Goal: Transaction & Acquisition: Obtain resource

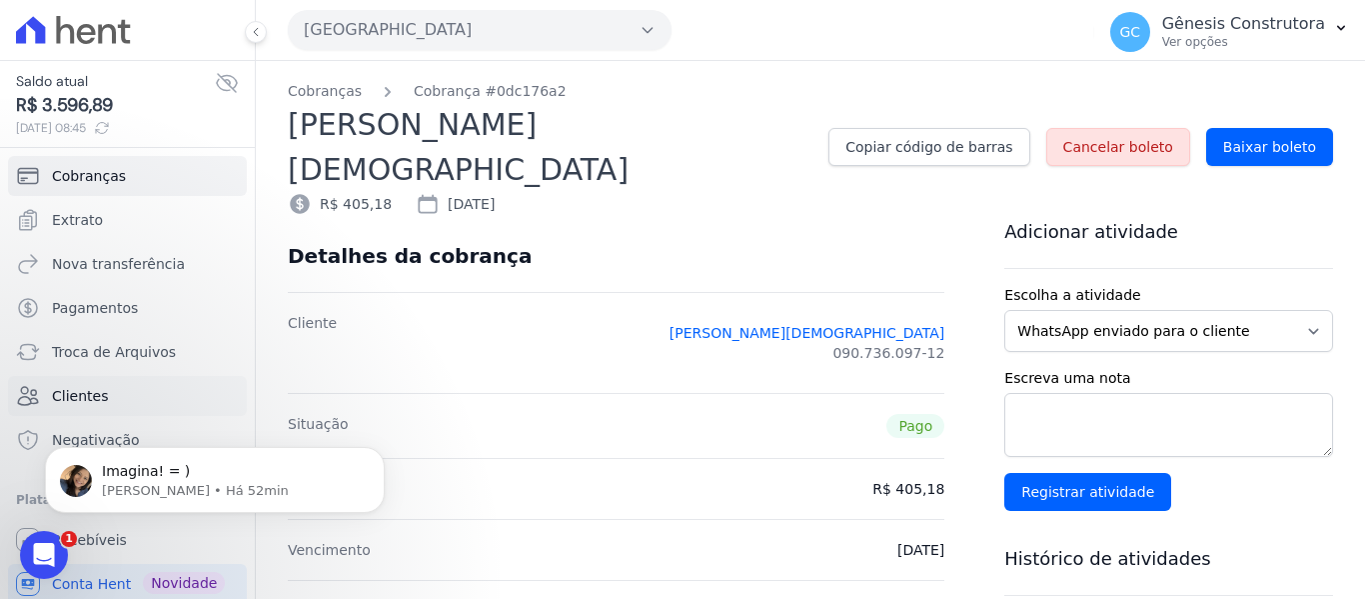
click at [102, 393] on span "Clientes" at bounding box center [80, 396] width 56 height 20
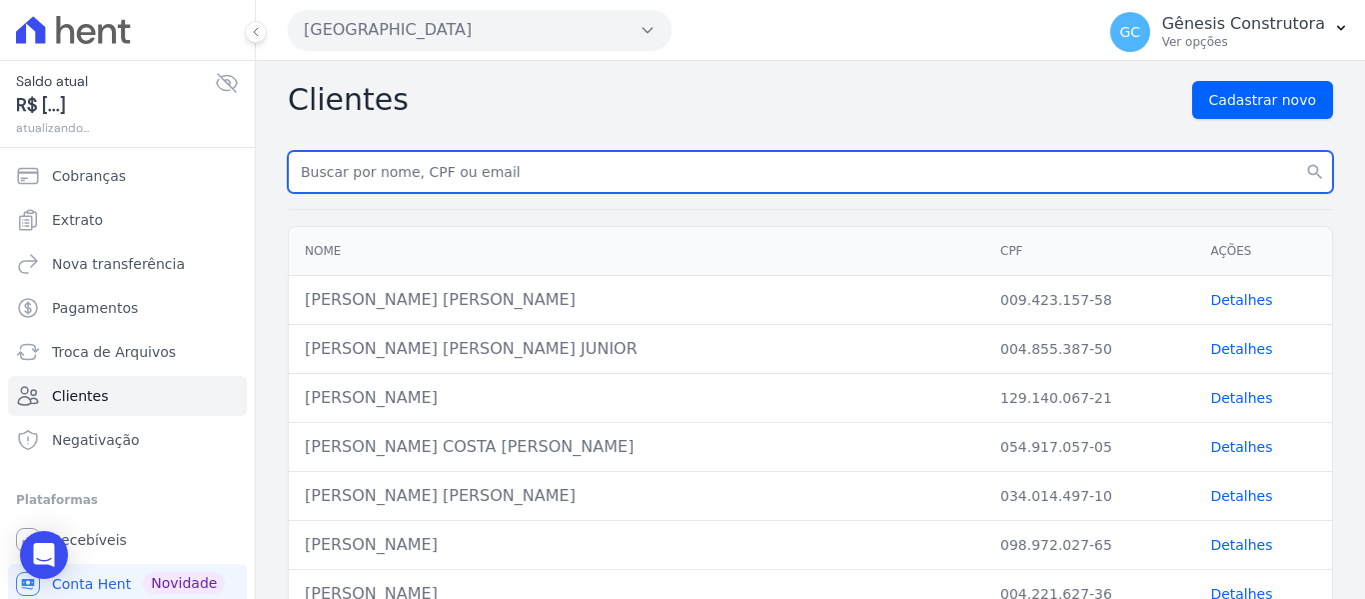
click at [408, 169] on input "text" at bounding box center [810, 172] width 1045 height 42
paste input "[PERSON_NAME] do Cabo"
type input "[PERSON_NAME] do Cabo"
click at [1297, 151] on button "search" at bounding box center [1315, 172] width 36 height 42
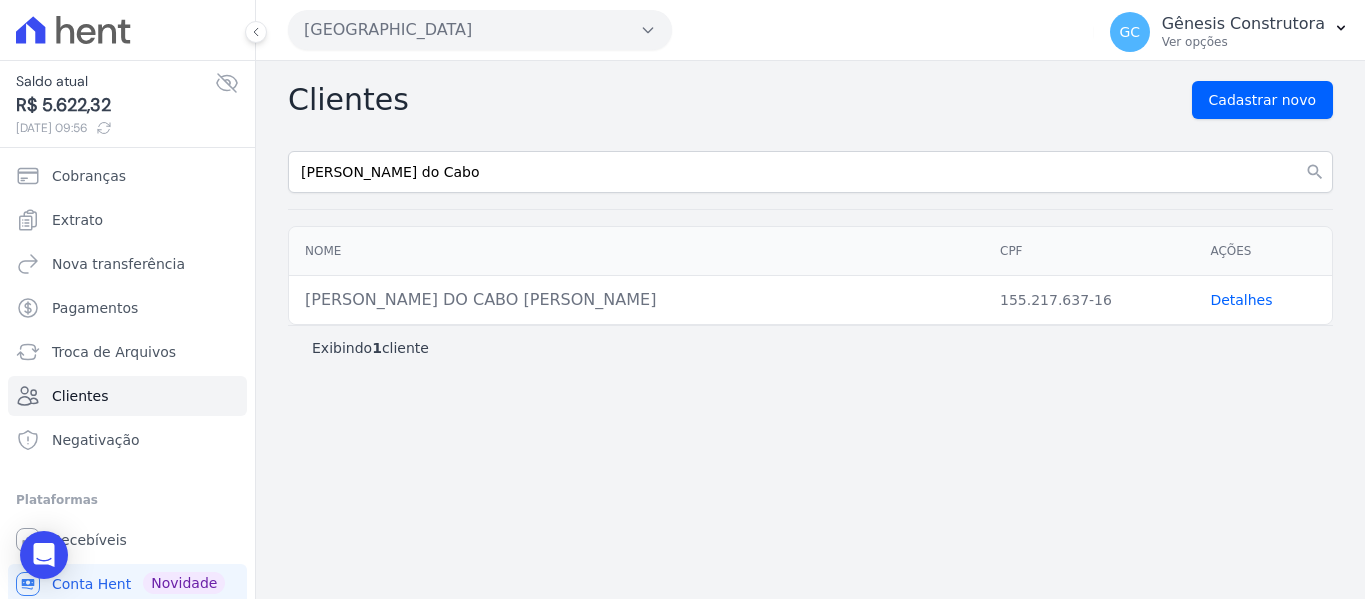
click at [1244, 295] on link "Detalhes" at bounding box center [1241, 300] width 62 height 16
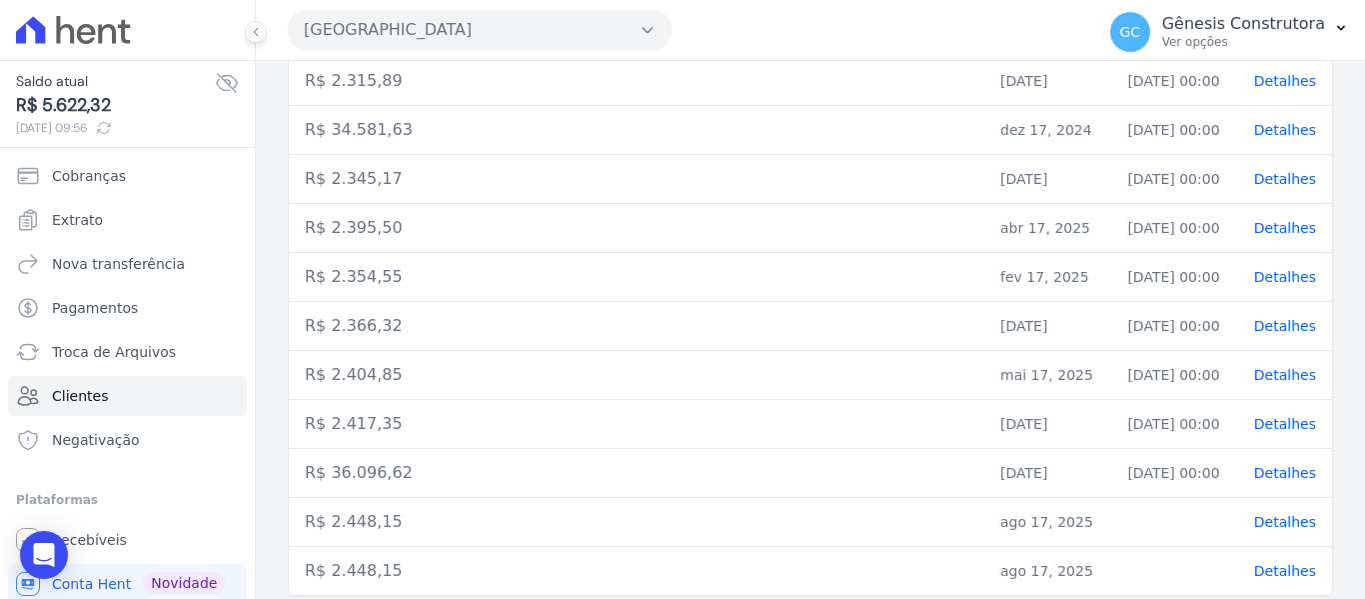
scroll to position [655, 0]
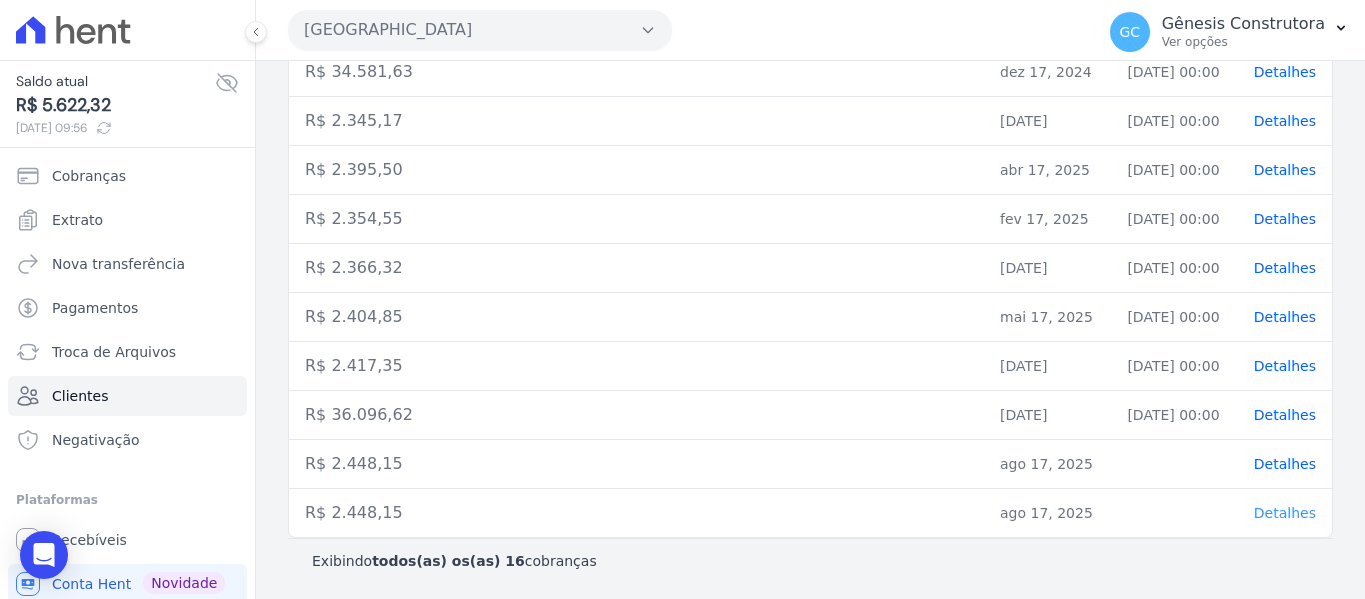
click at [1275, 516] on span "Detalhes" at bounding box center [1285, 513] width 62 height 16
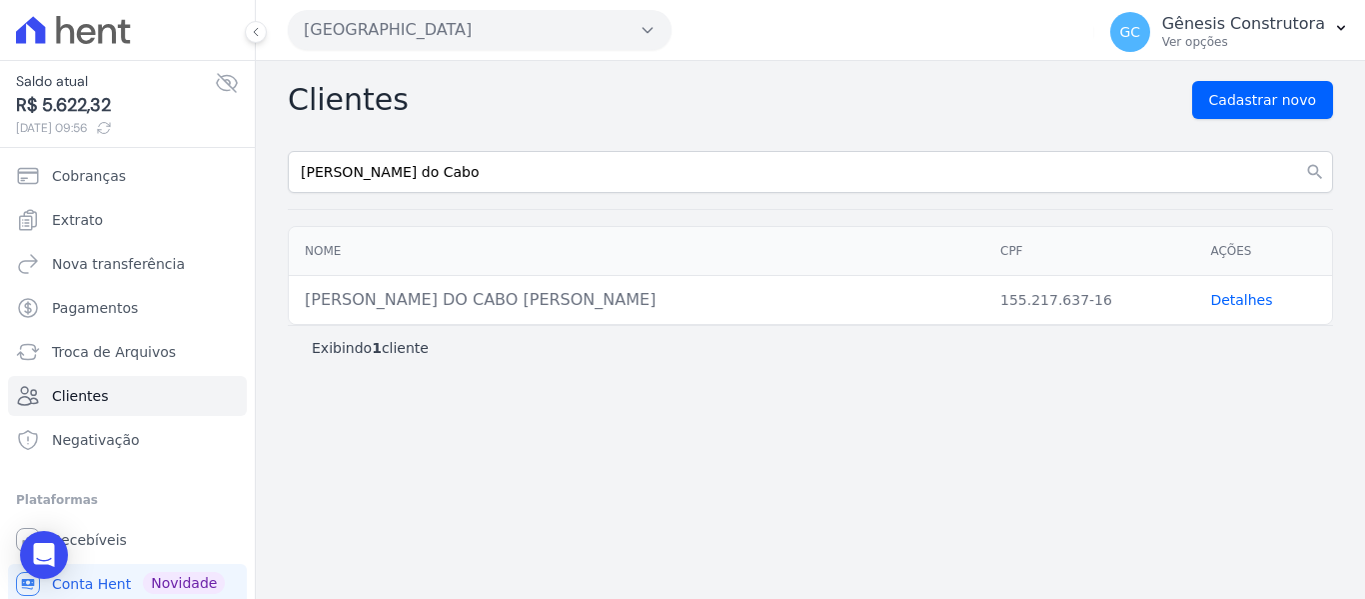
click at [1233, 292] on link "Detalhes" at bounding box center [1241, 300] width 62 height 16
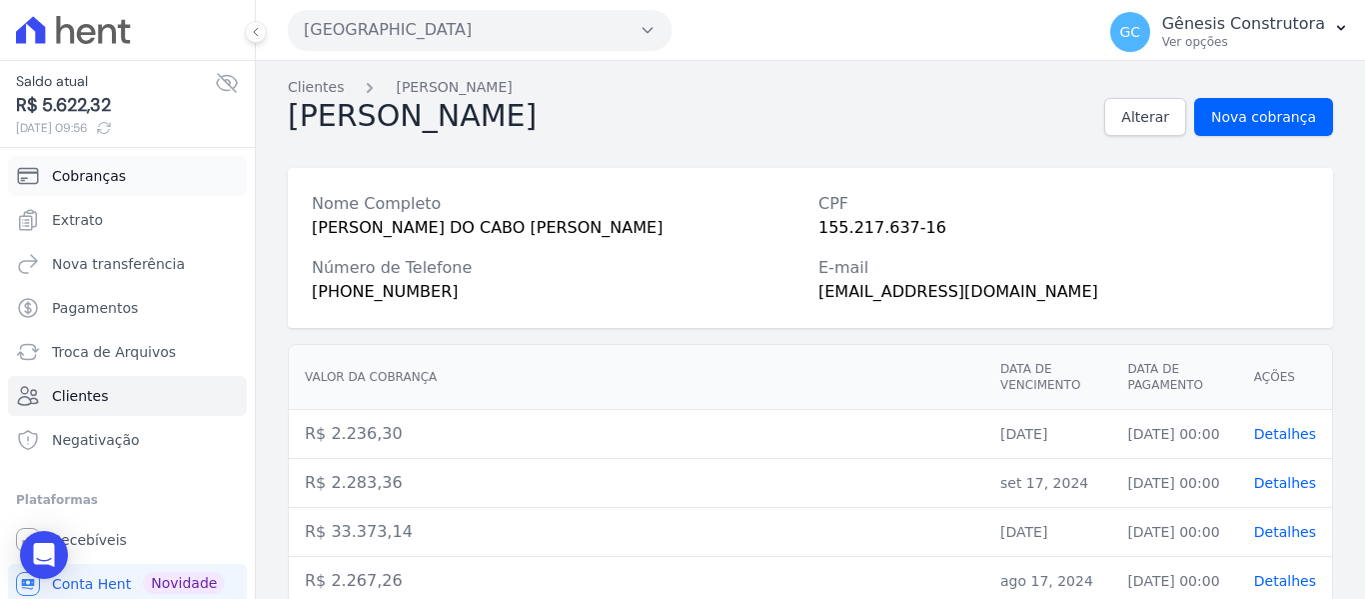
click at [92, 172] on span "Cobranças" at bounding box center [89, 176] width 74 height 20
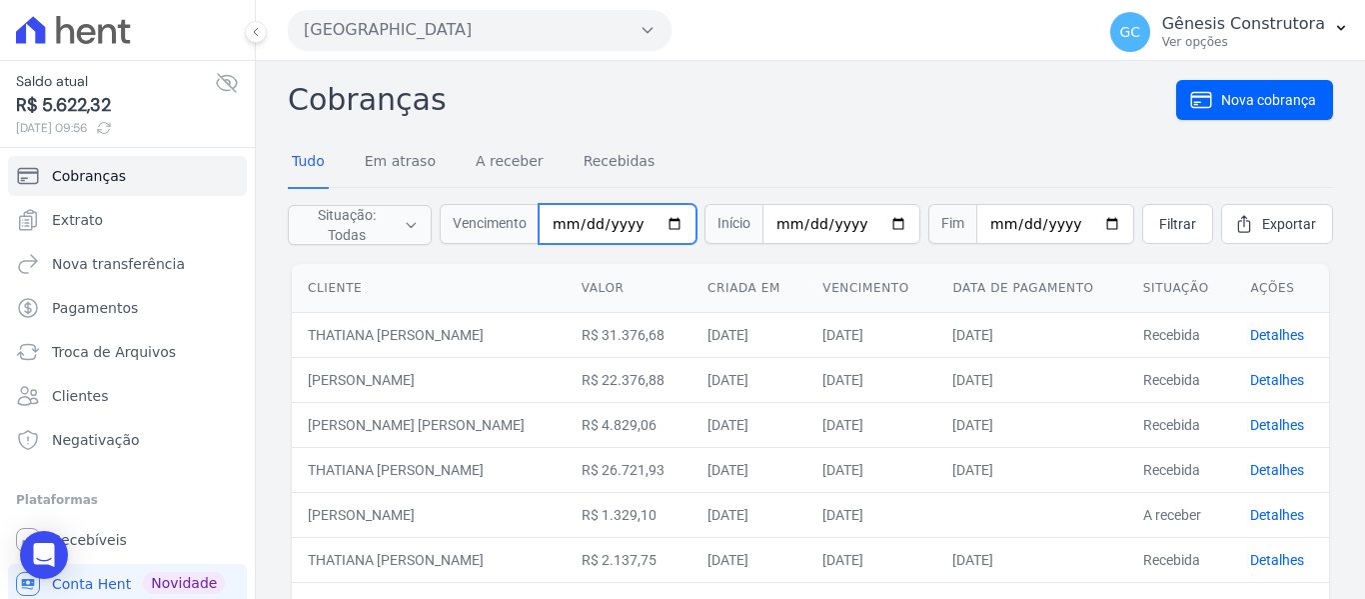
click at [574, 230] on input "date" at bounding box center [618, 224] width 158 height 40
type input "[DATE]"
click at [1160, 220] on span "Filtrar" at bounding box center [1177, 224] width 37 height 20
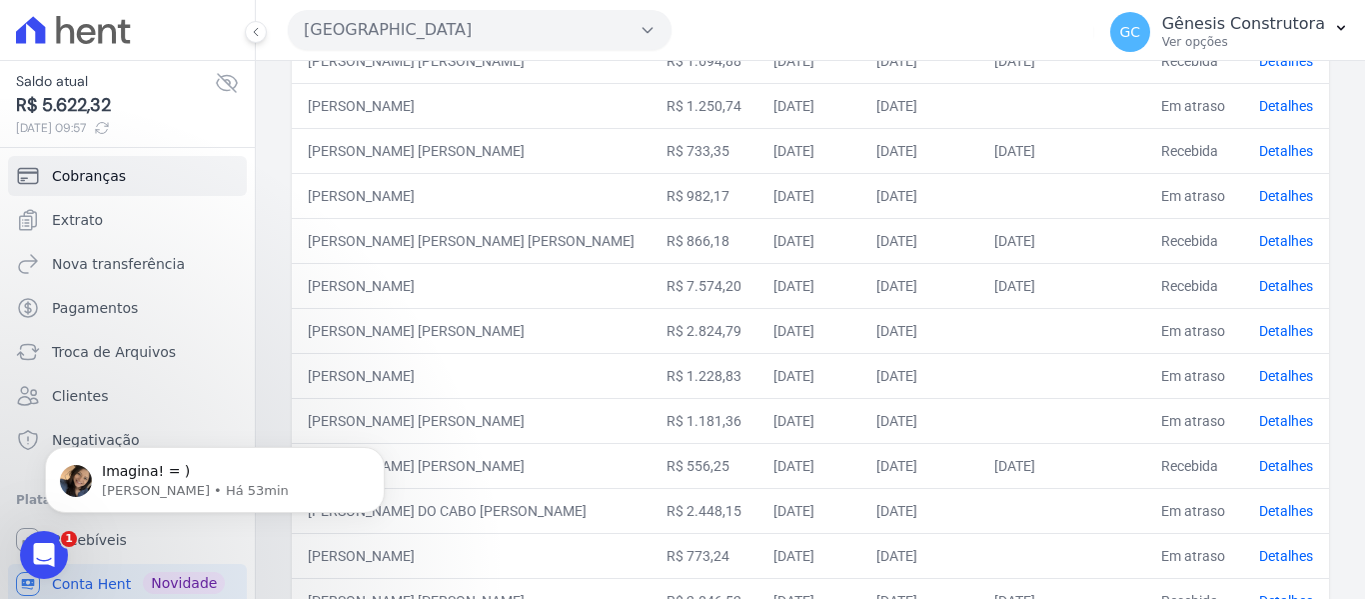
scroll to position [600, 0]
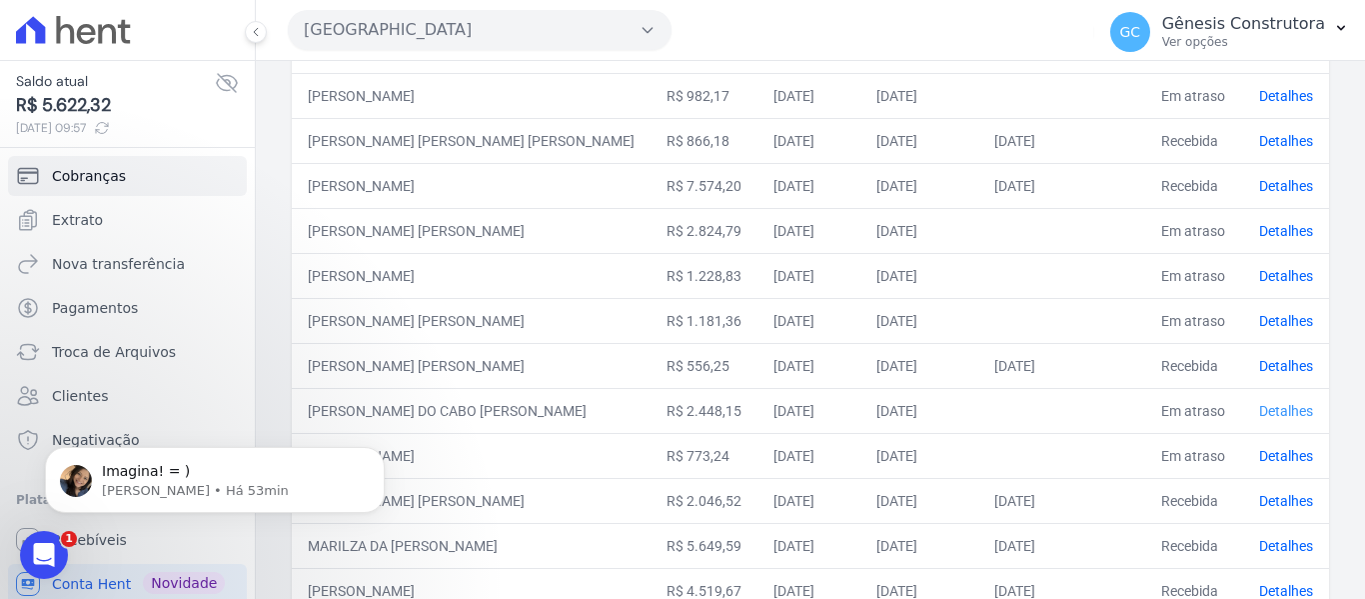
click at [1269, 403] on link "Detalhes" at bounding box center [1286, 411] width 54 height 16
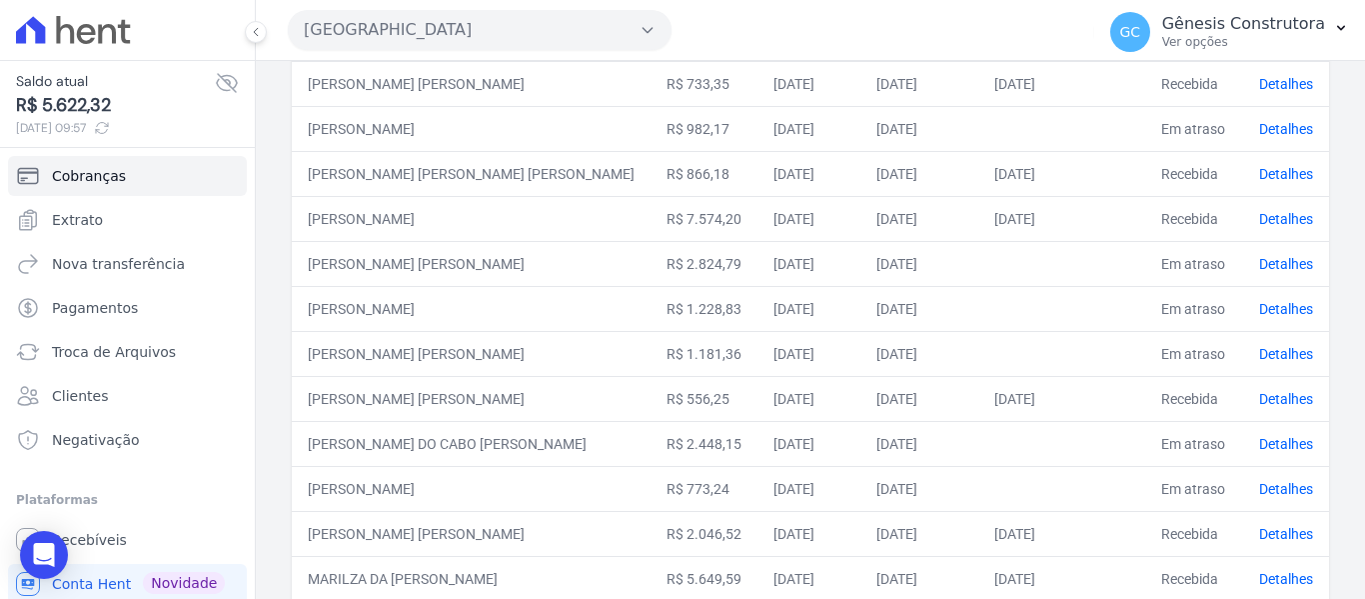
scroll to position [600, 0]
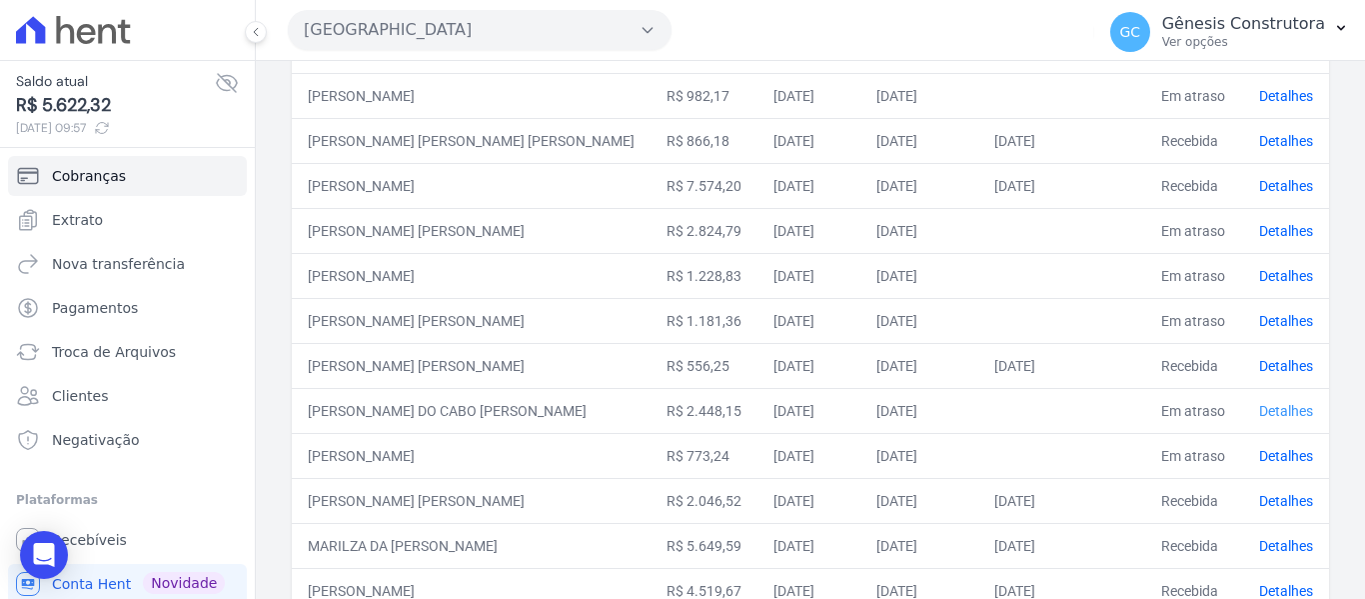
click at [1273, 403] on link "Detalhes" at bounding box center [1286, 411] width 54 height 16
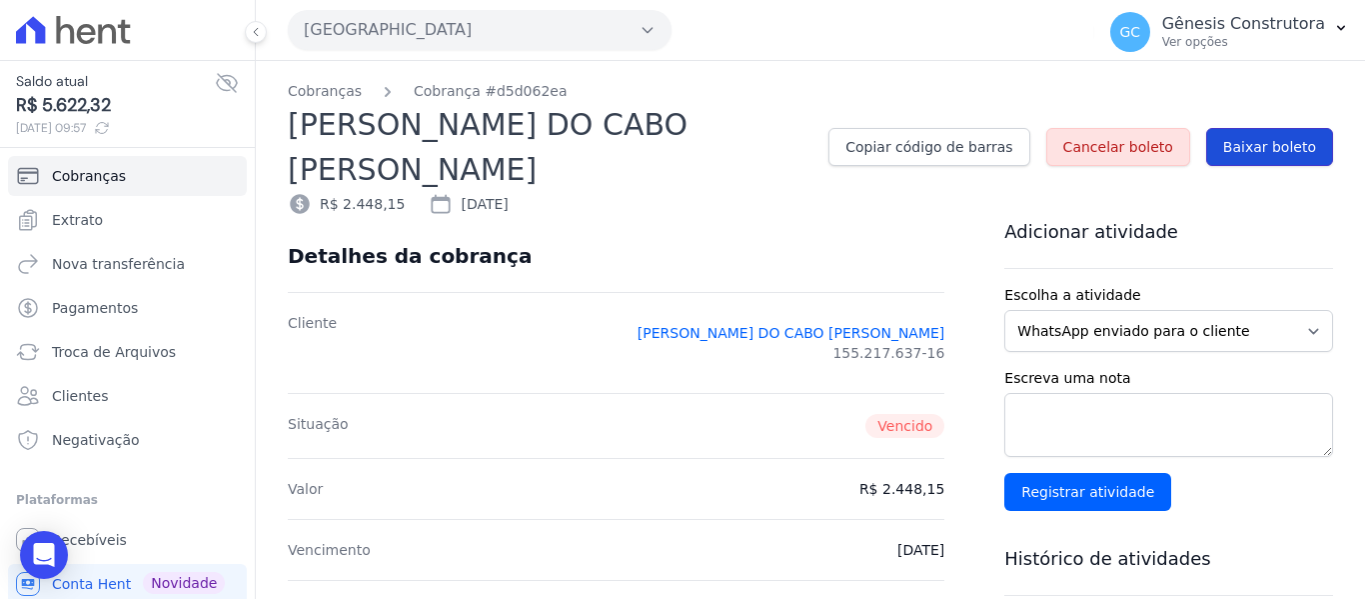
click at [1239, 137] on span "Baixar boleto" at bounding box center [1269, 147] width 93 height 20
